Goal: Task Accomplishment & Management: Use online tool/utility

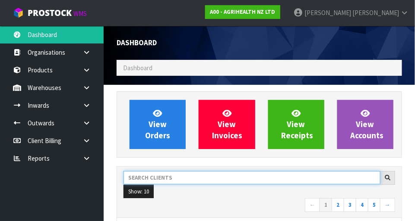
click at [164, 174] on input "text" at bounding box center [251, 177] width 257 height 13
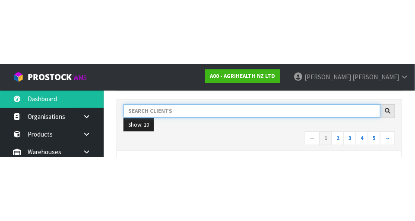
scroll to position [131, 0]
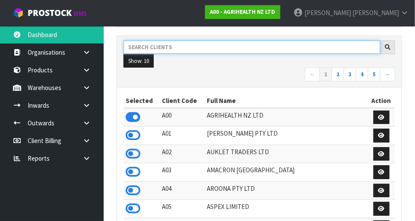
click at [159, 49] on input "text" at bounding box center [251, 47] width 257 height 13
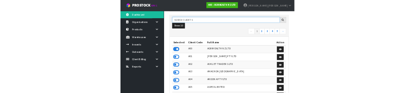
scroll to position [126, 0]
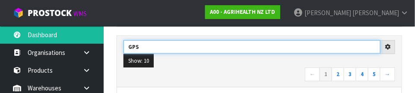
type input "GPS"
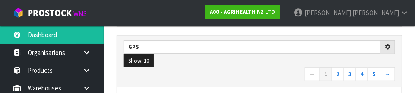
click at [185, 80] on nav "← 1 2 3 4 5 →" at bounding box center [258, 74] width 271 height 15
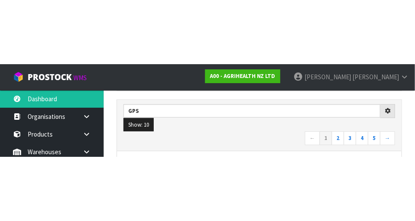
scroll to position [131, 0]
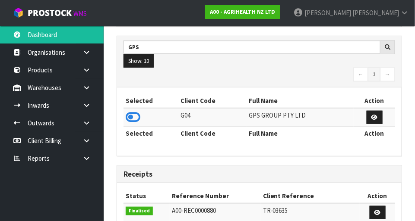
click at [139, 116] on icon at bounding box center [133, 117] width 15 height 13
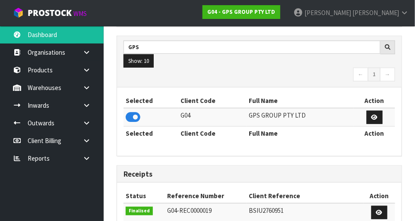
scroll to position [431042, 431300]
click at [85, 103] on icon at bounding box center [86, 105] width 8 height 6
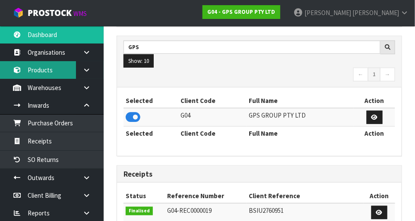
click at [47, 70] on link "Products" at bounding box center [52, 70] width 104 height 18
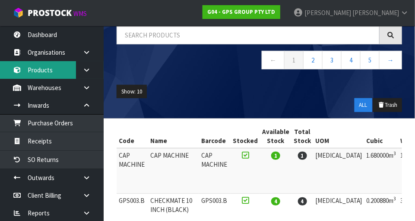
scroll to position [69, 0]
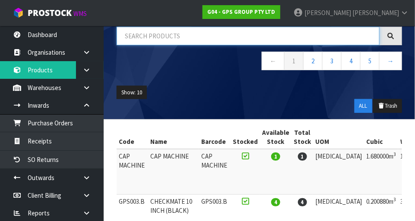
click at [150, 34] on input "text" at bounding box center [248, 36] width 263 height 19
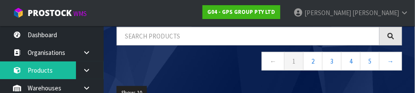
click at [171, 70] on nav "← 1 2 3 4 5 →" at bounding box center [259, 62] width 285 height 21
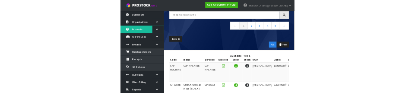
scroll to position [0, 0]
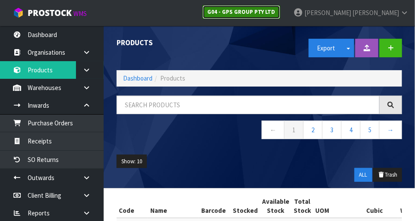
click at [275, 11] on strong "G04 - GPS GROUP PTY LTD" at bounding box center [241, 11] width 68 height 7
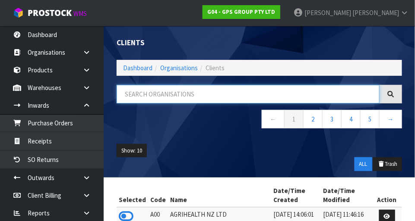
click at [287, 98] on input "text" at bounding box center [248, 94] width 263 height 19
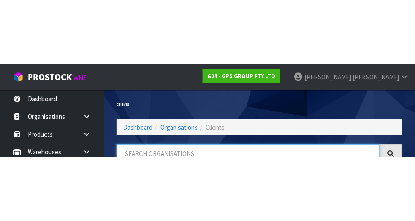
scroll to position [44, 0]
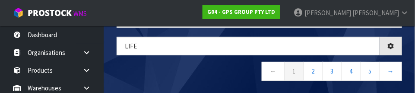
click at [234, 77] on nav "← 1 2 3 4 5 →" at bounding box center [259, 72] width 285 height 21
type input "LIFE"
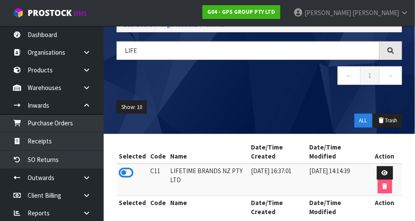
click at [120, 171] on icon at bounding box center [126, 173] width 15 height 13
click at [96, 110] on link at bounding box center [90, 106] width 28 height 18
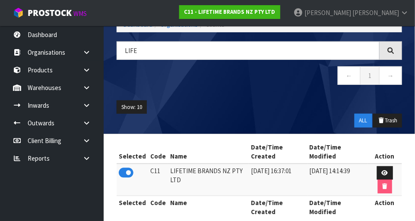
click at [89, 88] on icon at bounding box center [86, 88] width 8 height 6
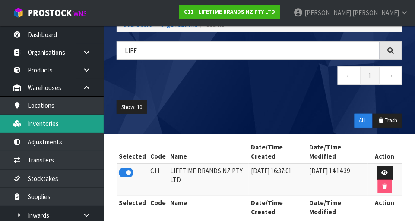
click at [32, 129] on link "Inventories" at bounding box center [52, 124] width 104 height 18
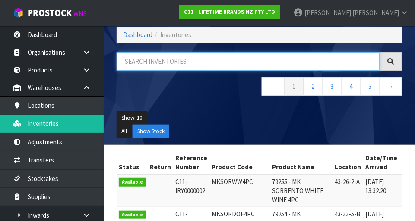
click at [271, 57] on input "text" at bounding box center [248, 61] width 263 height 19
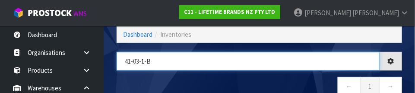
click at [278, 67] on input "41-03-1-b" at bounding box center [248, 61] width 263 height 19
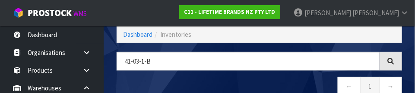
click at [309, 79] on nav "← 1 →" at bounding box center [259, 87] width 285 height 21
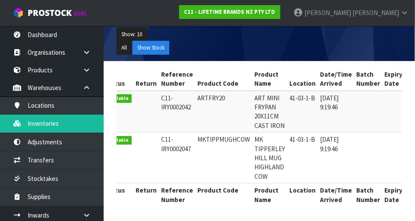
scroll to position [0, 0]
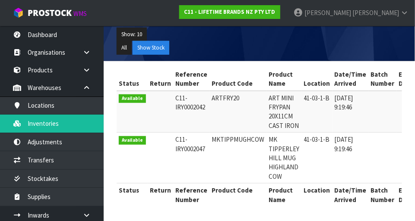
copy td "MKTIPPMUGHCOW"
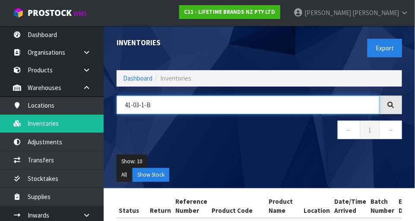
click at [299, 108] on input "41-03-1-B" at bounding box center [248, 105] width 263 height 19
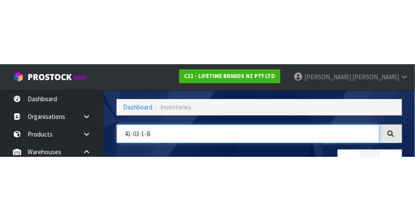
scroll to position [58, 0]
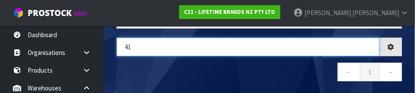
type input "4"
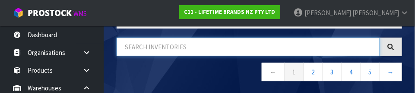
paste input "MKTIPPMUGHCOW"
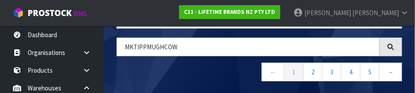
click at [135, 67] on nav "← 1 2 3 4 5 →" at bounding box center [259, 73] width 285 height 21
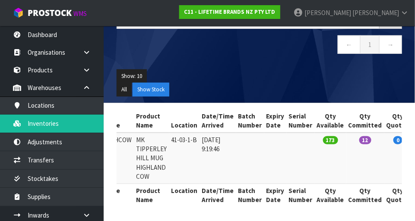
scroll to position [0, 0]
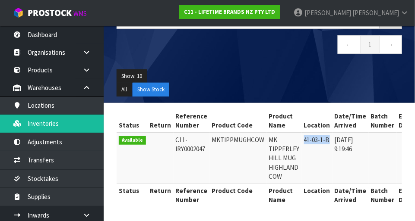
copy td "41-03-1-B"
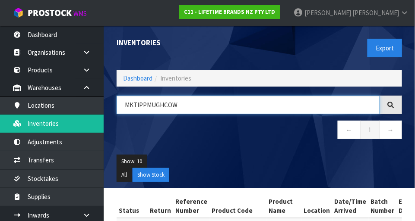
click at [293, 107] on input "MKTIPPMUGHCOW" at bounding box center [248, 105] width 263 height 19
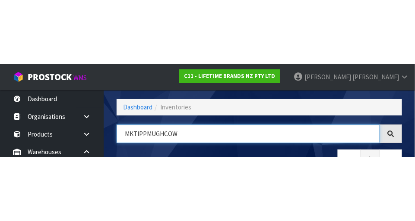
scroll to position [58, 0]
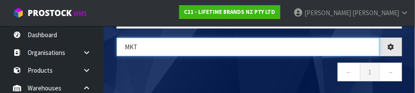
type input "MK"
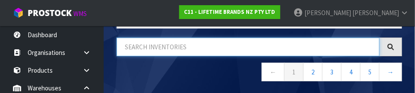
paste input "41-03-1-B"
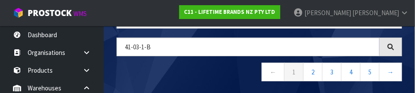
click at [126, 72] on nav "← 1 2 3 4 5 →" at bounding box center [259, 73] width 285 height 21
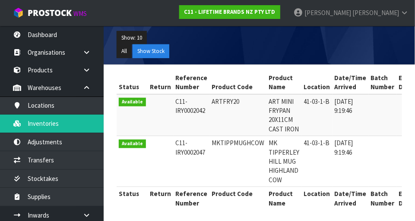
scroll to position [122, 0]
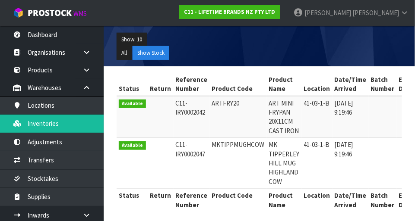
copy td "ARTFRY20"
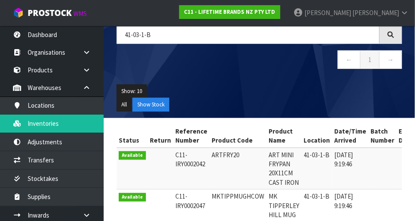
scroll to position [0, 0]
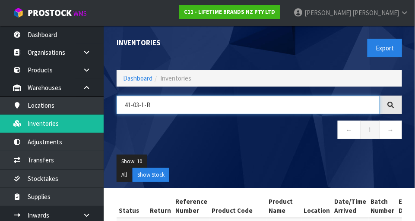
click at [360, 107] on input "41-03-1-B" at bounding box center [248, 105] width 263 height 19
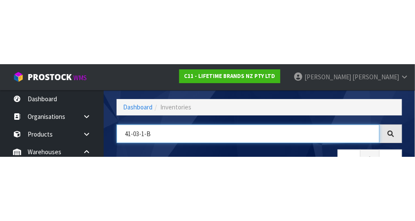
scroll to position [58, 0]
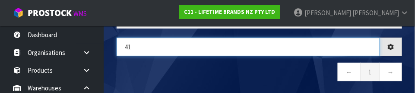
type input "4"
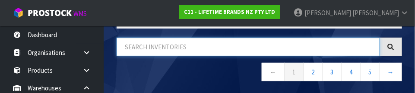
paste input "ARTFRY20"
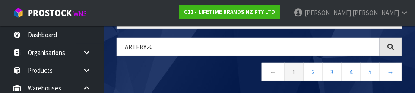
click at [148, 80] on nav "← 1 2 3 4 5 →" at bounding box center [259, 73] width 285 height 21
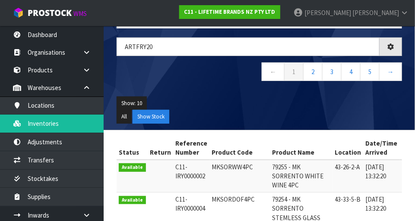
click at [134, 71] on nav "← 1 2 3 4 5 →" at bounding box center [259, 73] width 285 height 21
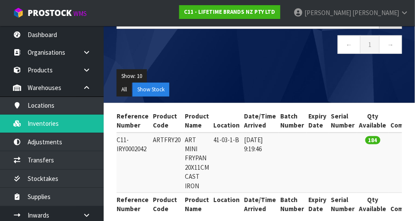
scroll to position [0, 0]
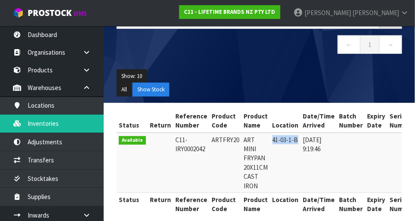
copy td "41-03-1-B"
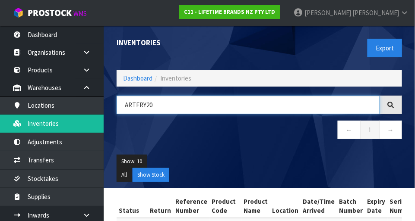
click at [302, 103] on input "ARTFRY20" at bounding box center [248, 105] width 263 height 19
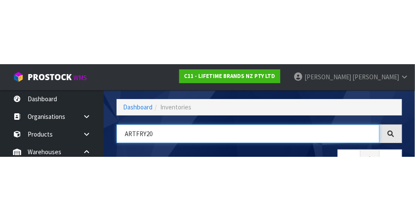
scroll to position [58, 0]
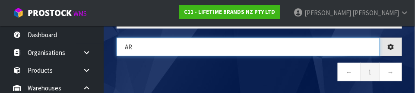
type input "A"
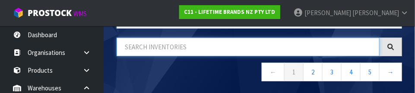
paste input "41-03-1-B"
type input "41-03-1-B"
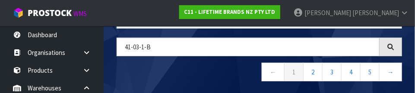
click at [139, 63] on nav "← 1 2 3 4 5 →" at bounding box center [259, 73] width 285 height 21
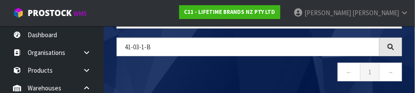
click at [215, 78] on nav "← 1 →" at bounding box center [259, 73] width 285 height 21
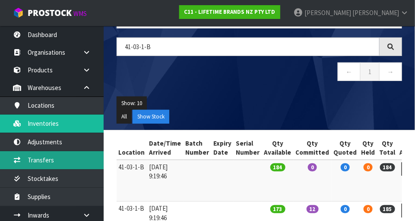
click at [38, 156] on link "Transfers" at bounding box center [52, 160] width 104 height 18
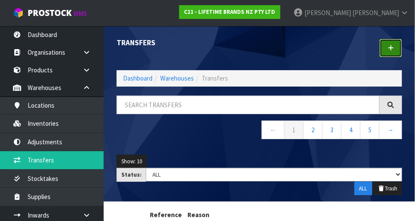
click at [387, 51] on link at bounding box center [390, 48] width 22 height 19
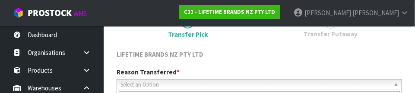
scroll to position [128, 0]
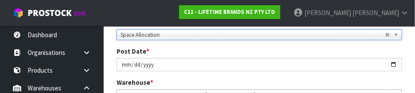
click at [146, 53] on span "*" at bounding box center [147, 51] width 3 height 8
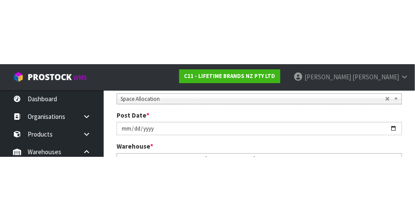
scroll to position [132, 0]
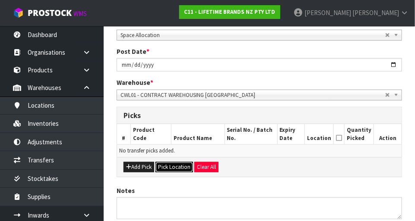
click at [173, 167] on button "Pick Location" at bounding box center [174, 167] width 38 height 10
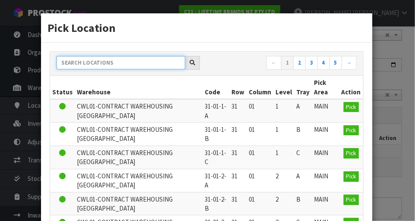
paste input "41-03-1-B"
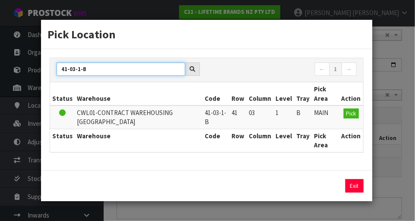
type input "41-03-1-B"
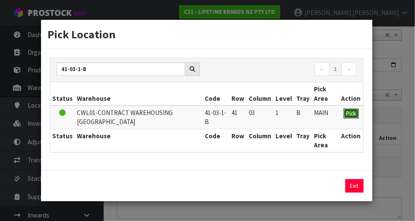
click at [356, 110] on span "Pick" at bounding box center [351, 113] width 10 height 7
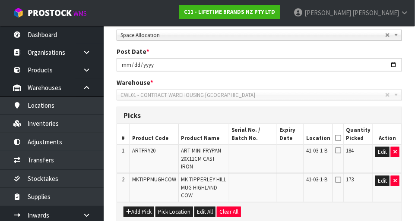
click at [338, 177] on icon at bounding box center [338, 180] width 6 height 7
click at [0, 0] on input "checkbox" at bounding box center [0, 0] width 0 height 0
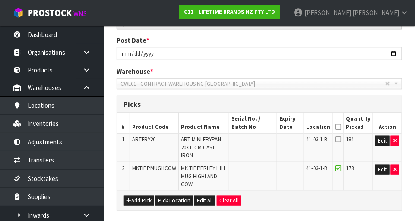
scroll to position [228, 0]
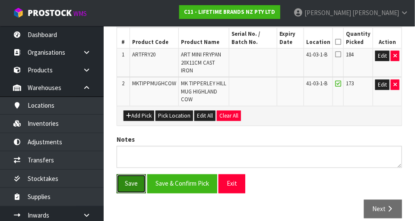
click at [128, 176] on button "Save" at bounding box center [131, 184] width 29 height 19
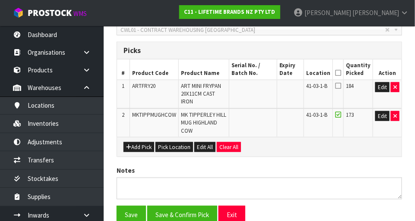
scroll to position [0, 0]
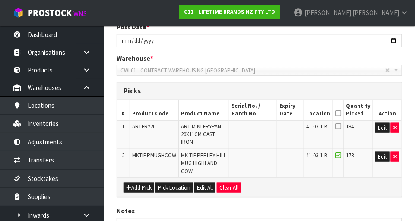
scroll to position [260, 0]
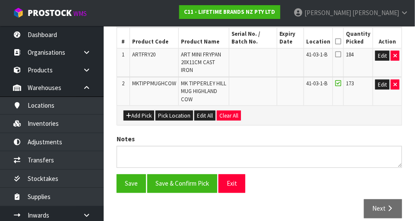
click at [338, 54] on icon at bounding box center [338, 54] width 6 height 7
click at [0, 0] on input "checkbox" at bounding box center [0, 0] width 0 height 0
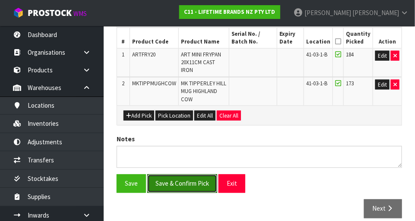
click at [193, 177] on button "Save & Confirm Pick" at bounding box center [182, 184] width 70 height 19
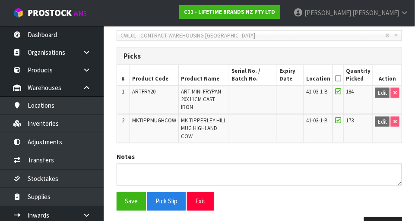
scroll to position [241, 0]
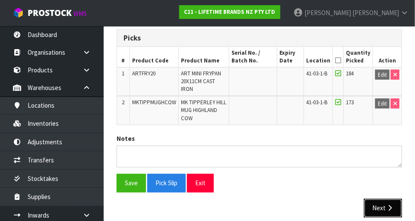
click at [383, 199] on button "Next" at bounding box center [383, 208] width 38 height 19
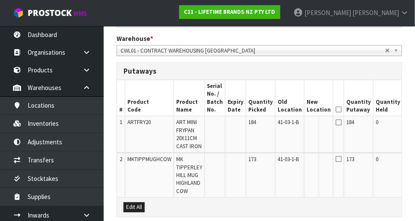
scroll to position [0, 32]
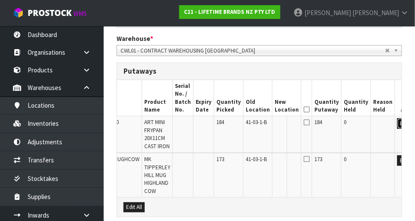
click at [397, 123] on button "Edit" at bounding box center [404, 124] width 14 height 10
click at [274, 125] on input "text" at bounding box center [281, 124] width 14 height 11
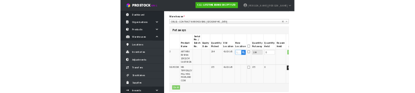
scroll to position [281, 0]
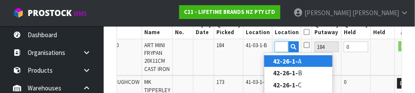
type input "42-26-1-A"
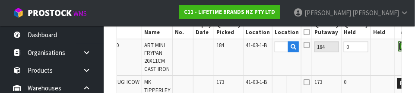
click at [398, 44] on button "OK" at bounding box center [404, 46] width 12 height 10
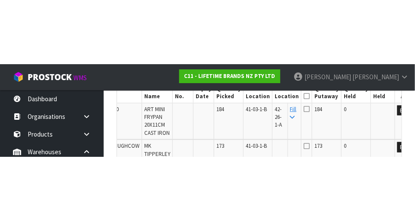
scroll to position [285, 0]
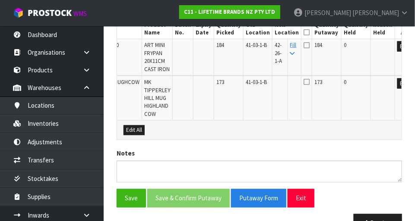
click at [290, 54] on icon at bounding box center [292, 54] width 5 height 6
click at [303, 32] on icon at bounding box center [306, 32] width 6 height 0
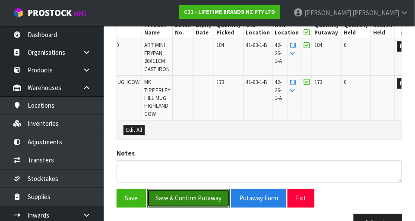
click at [179, 197] on button "Save & Confirm Putaway" at bounding box center [188, 198] width 82 height 19
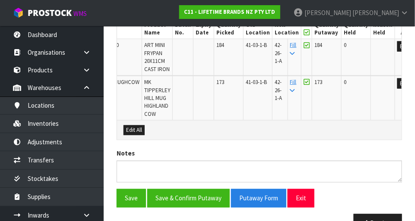
scroll to position [0, 0]
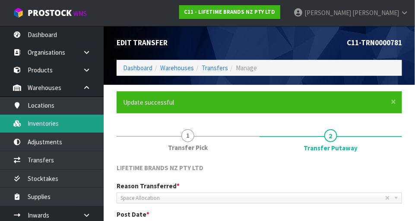
click at [40, 126] on link "Inventories" at bounding box center [52, 124] width 104 height 18
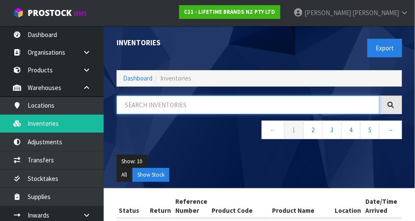
click at [297, 102] on input "text" at bounding box center [248, 105] width 263 height 19
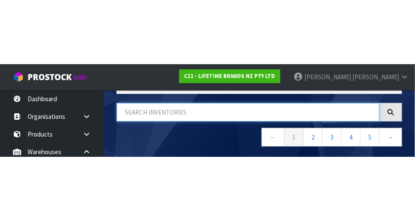
scroll to position [58, 0]
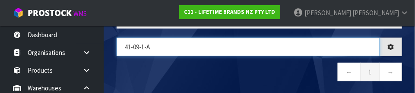
type input "41-09-1-A"
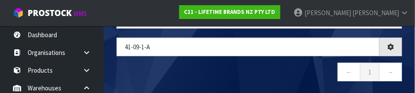
click at [230, 77] on nav "← 1 →" at bounding box center [259, 73] width 285 height 21
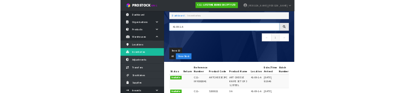
scroll to position [41, 0]
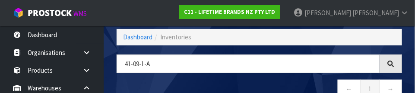
click at [286, 80] on nav "← 1 →" at bounding box center [259, 89] width 285 height 21
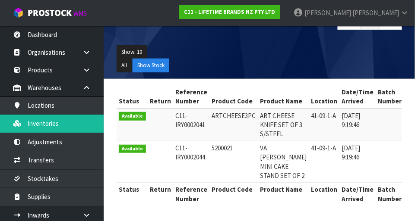
scroll to position [0, 0]
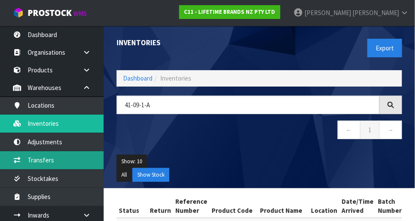
click at [32, 163] on link "Transfers" at bounding box center [52, 160] width 104 height 18
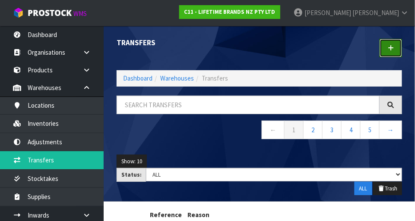
click at [396, 43] on link at bounding box center [390, 48] width 22 height 19
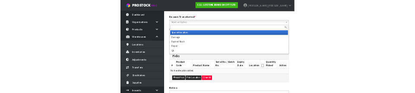
scroll to position [110, 0]
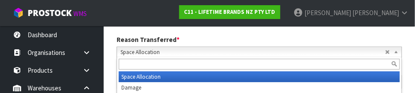
click at [353, 35] on div "Reason Transferred * Space Allocation Damage Expired Stock Repair QA Space Allo…" at bounding box center [259, 46] width 298 height 22
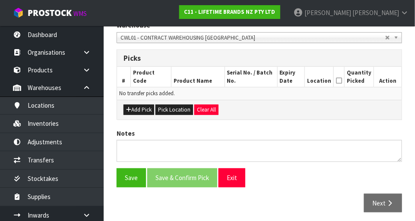
scroll to position [192, 0]
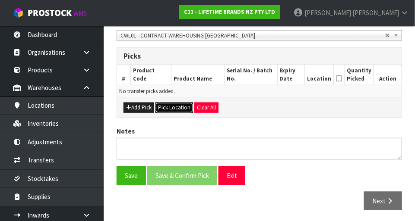
click at [165, 109] on button "Pick Location" at bounding box center [174, 108] width 38 height 10
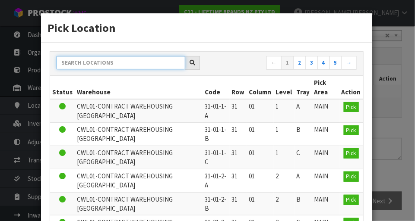
paste input "41-09-1-A"
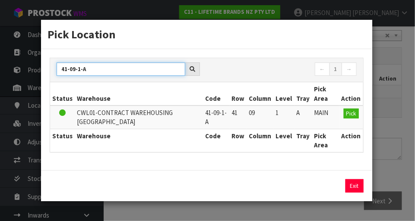
type input "41-09-1-A"
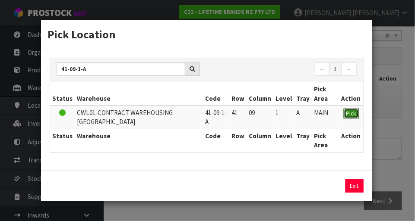
click at [350, 112] on span "Pick" at bounding box center [351, 113] width 10 height 7
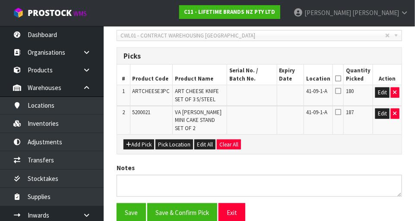
click at [379, 55] on h3 "Picks" at bounding box center [258, 56] width 271 height 8
click at [338, 89] on icon at bounding box center [338, 91] width 6 height 7
click at [0, 0] on input "checkbox" at bounding box center [0, 0] width 0 height 0
click at [340, 91] on icon at bounding box center [338, 91] width 6 height 7
click at [0, 0] on input "checkbox" at bounding box center [0, 0] width 0 height 0
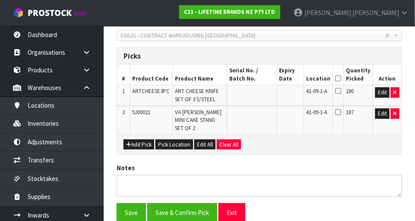
click at [341, 88] on icon at bounding box center [338, 91] width 6 height 7
click at [0, 0] on input "checkbox" at bounding box center [0, 0] width 0 height 0
click at [129, 204] on button "Save" at bounding box center [131, 213] width 29 height 19
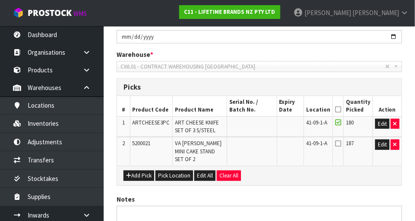
scroll to position [0, 0]
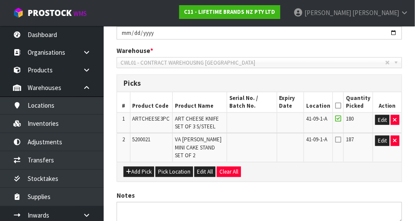
scroll to position [195, 0]
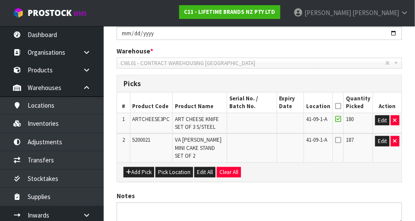
click at [339, 137] on icon at bounding box center [338, 140] width 6 height 7
click at [0, 0] on input "checkbox" at bounding box center [0, 0] width 0 height 0
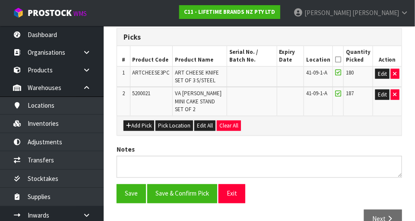
scroll to position [252, 0]
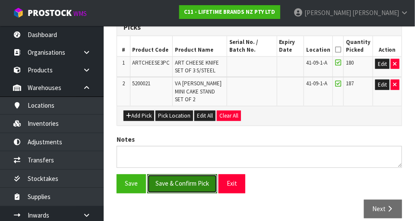
click at [170, 181] on button "Save & Confirm Pick" at bounding box center [182, 184] width 70 height 19
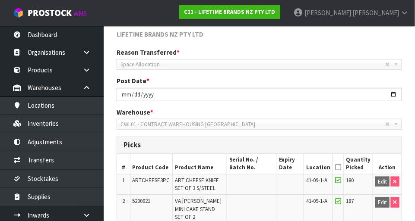
scroll to position [233, 0]
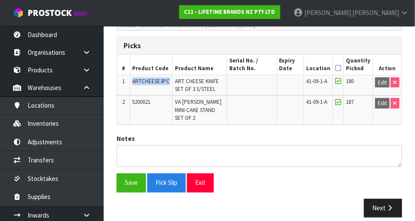
copy span "ARTCHEESE3PC"
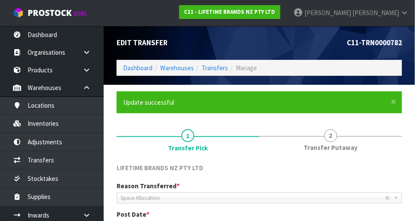
click at [338, 136] on link "2 Transfer Putaway" at bounding box center [330, 140] width 143 height 34
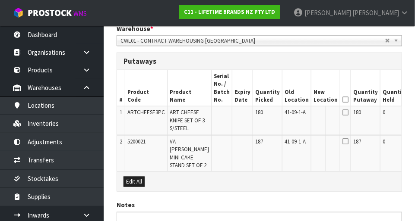
scroll to position [216, 0]
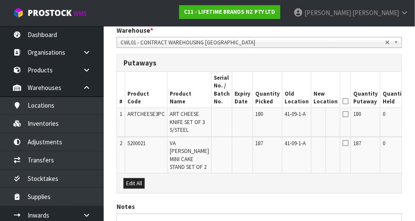
click at [313, 114] on input "text" at bounding box center [320, 115] width 14 height 11
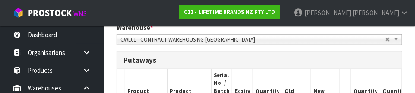
scroll to position [281, 0]
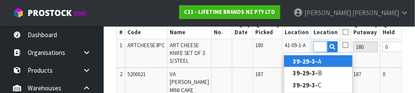
type input "39-29-3-A"
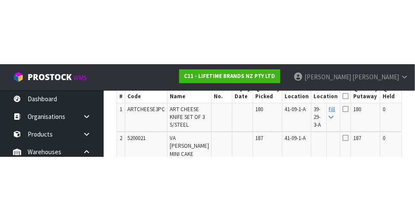
scroll to position [285, 0]
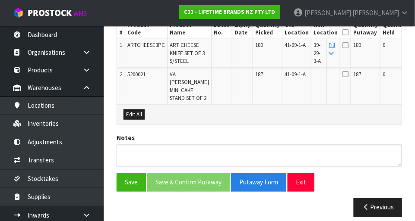
click at [329, 52] on icon at bounding box center [331, 54] width 5 height 6
click at [342, 32] on icon at bounding box center [345, 32] width 6 height 0
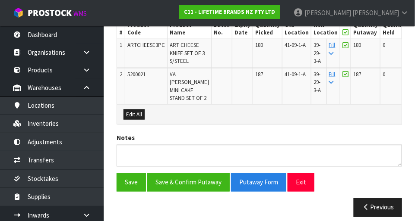
scroll to position [339, 0]
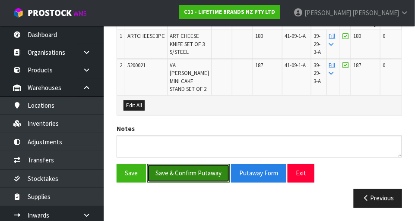
click at [172, 168] on button "Save & Confirm Putaway" at bounding box center [188, 173] width 82 height 19
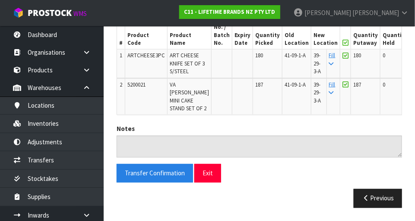
scroll to position [320, 0]
